Goal: Use online tool/utility: Utilize a website feature to perform a specific function

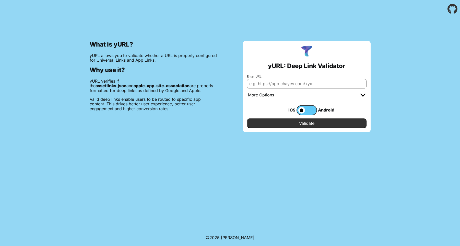
drag, startPoint x: 0, startPoint y: 0, endPoint x: 327, endPoint y: 83, distance: 337.1
click at [327, 83] on input "Enter URL" at bounding box center [307, 83] width 120 height 9
paste input "[URL][DOMAIN_NAME]"
drag, startPoint x: 335, startPoint y: 86, endPoint x: 160, endPoint y: 76, distance: 175.5
click at [160, 76] on div "What is yURL? yURL allows you to validate whether a URL is properly configured …" at bounding box center [230, 77] width 460 height 119
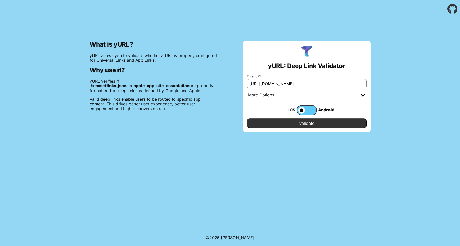
paste input "[DOMAIN_NAME][URL]"
type input "[URL][DOMAIN_NAME]"
click at [308, 123] on input "Validate" at bounding box center [307, 123] width 120 height 10
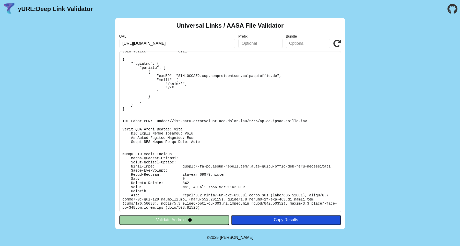
scroll to position [31, 0]
click at [201, 221] on button "Validate Android" at bounding box center [174, 220] width 110 height 10
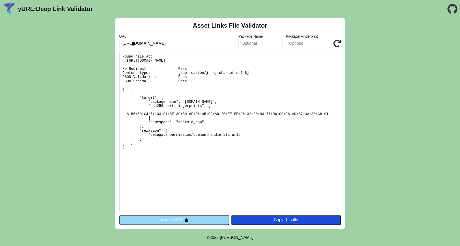
drag, startPoint x: 413, startPoint y: 103, endPoint x: 391, endPoint y: 112, distance: 23.1
click at [391, 112] on div "Asset Links File Validator URL https://qa-cd.audio-digest.org/.well-known/apple…" at bounding box center [230, 123] width 460 height 211
drag, startPoint x: 123, startPoint y: 89, endPoint x: 149, endPoint y: 158, distance: 73.7
click at [149, 158] on pre "Found file at: https://qa-cd.audio-digest.org/.well-known/assetlinks.json No Re…" at bounding box center [230, 131] width 222 height 161
copy pre "[ { "target": { "package_name": "org.lippincott.clinicalpulse.np.qa", "sha256_c…"
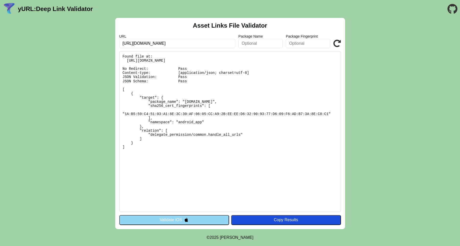
copy pre "[ { "target": { "package_name": "org.lippincott.clinicalpulse.np.qa", "sha256_c…"
